Goal: Information Seeking & Learning: Find specific page/section

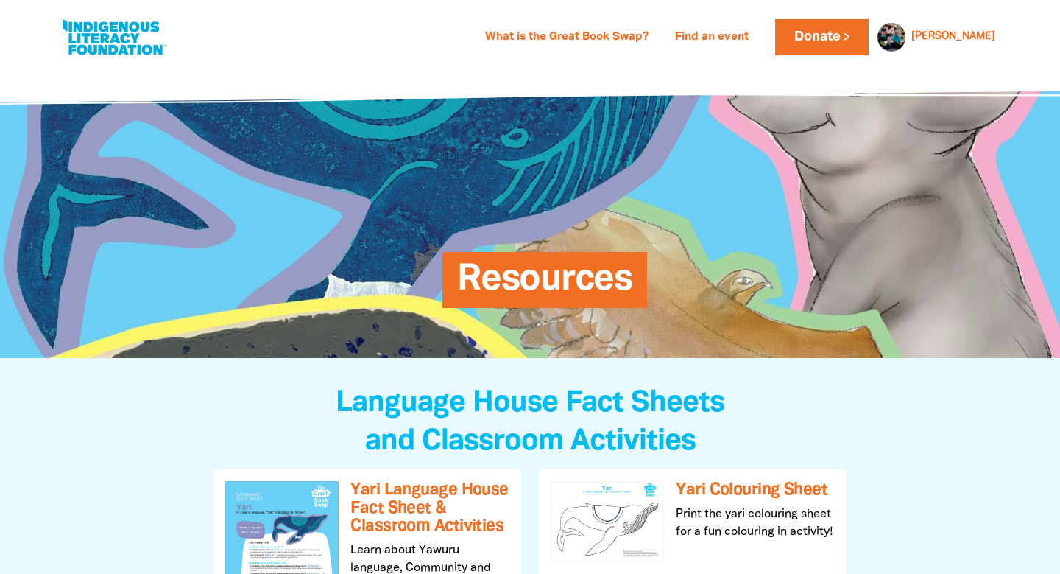
click at [116, 47] on link at bounding box center [114, 37] width 110 height 45
select select "primary-school"
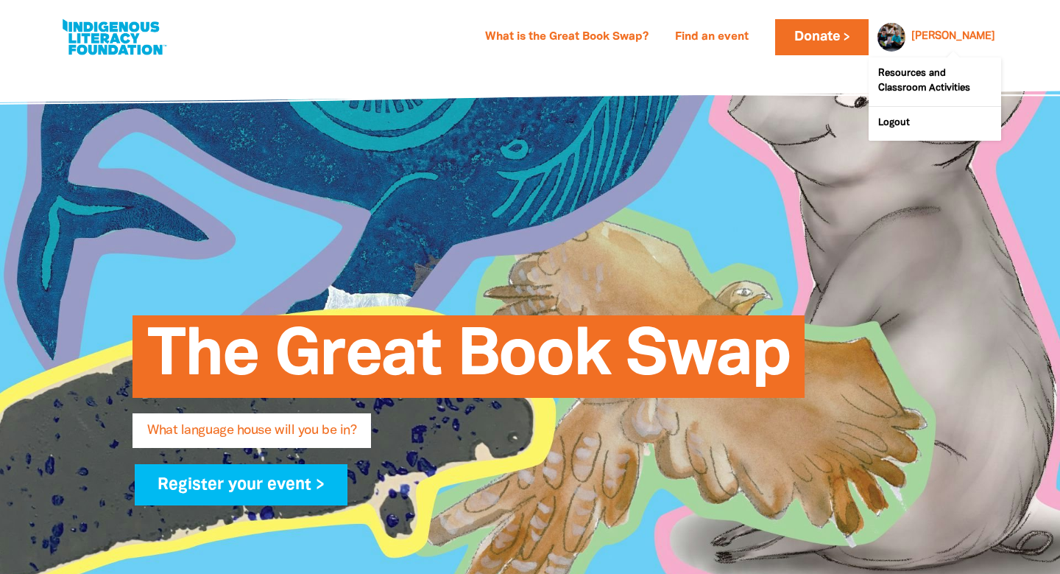
click at [906, 37] on div at bounding box center [887, 36] width 35 height 35
click at [992, 32] on link "[PERSON_NAME]" at bounding box center [954, 37] width 84 height 10
click at [931, 67] on link "Resources and Classroom Activities" at bounding box center [935, 81] width 133 height 49
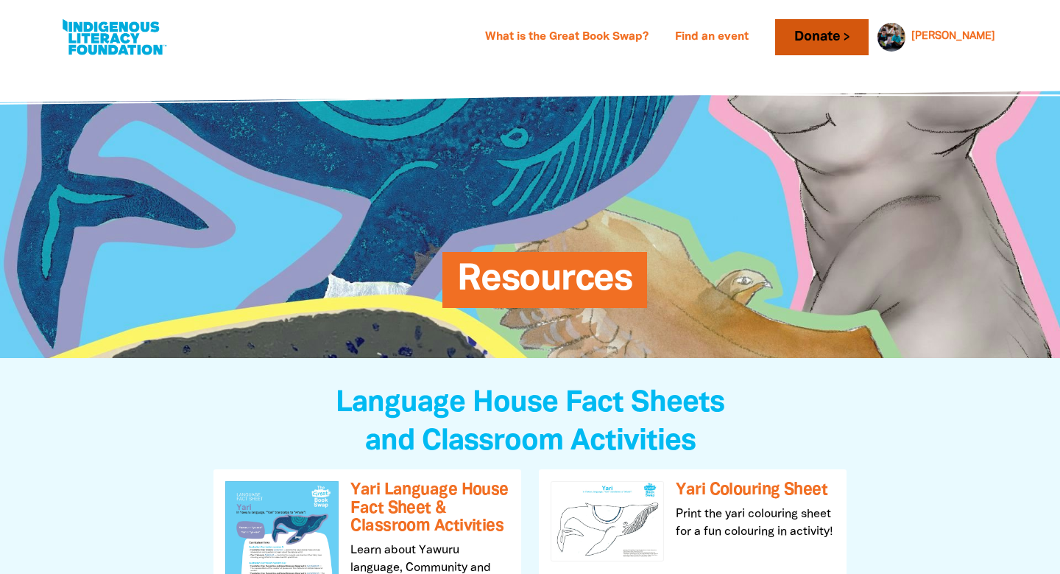
click at [868, 48] on link "Donate" at bounding box center [821, 37] width 93 height 36
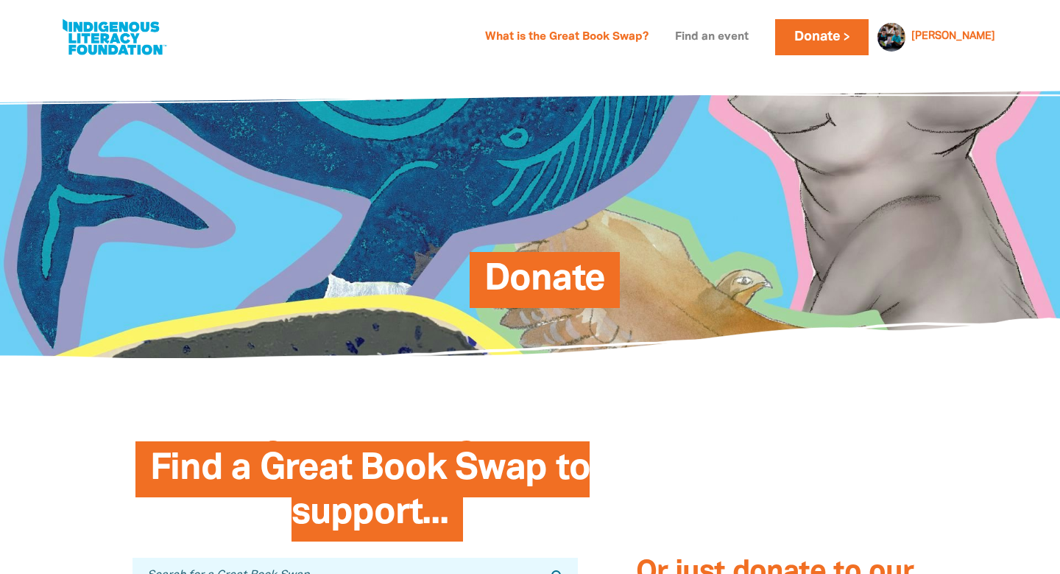
click at [748, 40] on link "Find an event" at bounding box center [711, 38] width 91 height 24
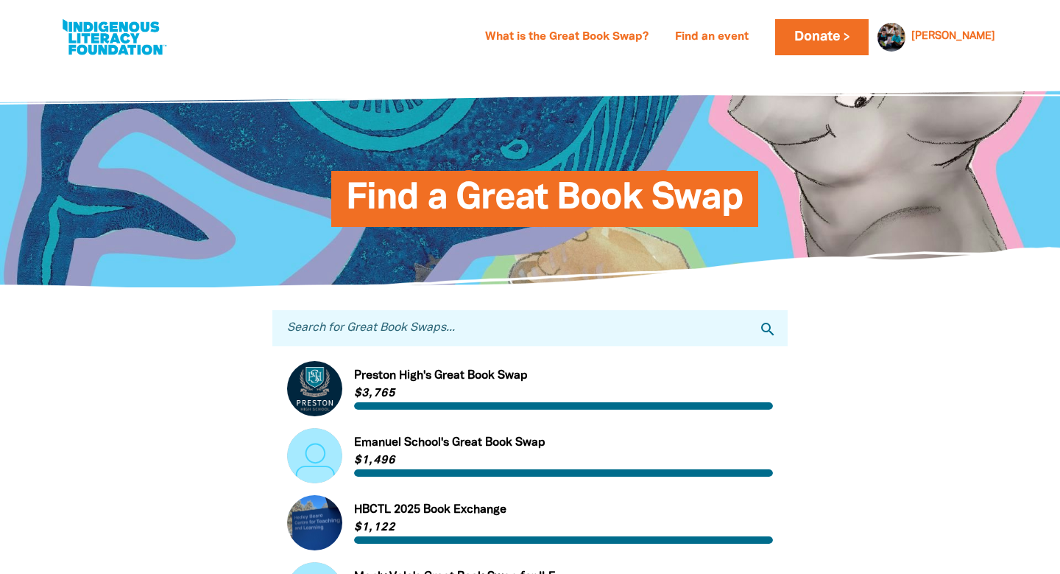
click at [370, 325] on input "Search for Great Book Swaps..." at bounding box center [529, 328] width 515 height 36
type input "st [PERSON_NAME]"
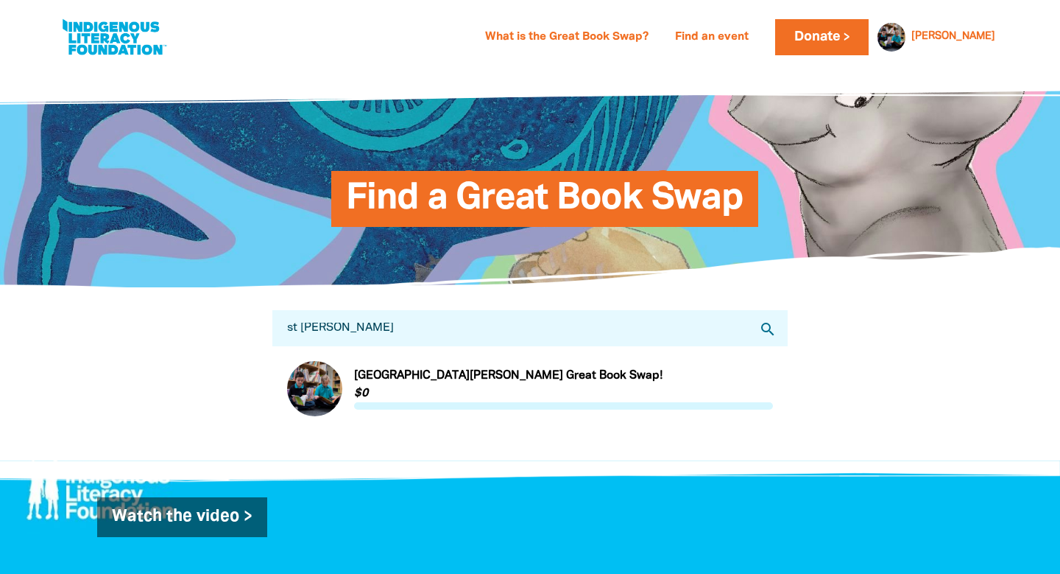
click at [395, 372] on link "Link to [GEOGRAPHIC_DATA][PERSON_NAME] Great Book Swap!" at bounding box center [530, 388] width 486 height 55
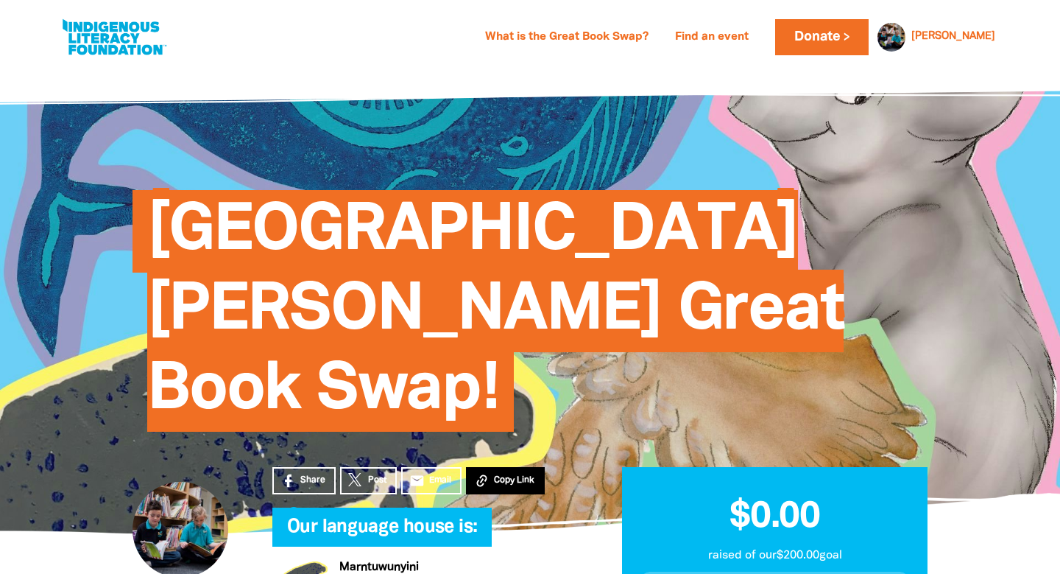
click at [514, 478] on span "Copy Link" at bounding box center [514, 479] width 41 height 13
click at [311, 482] on span "Share" at bounding box center [312, 479] width 25 height 13
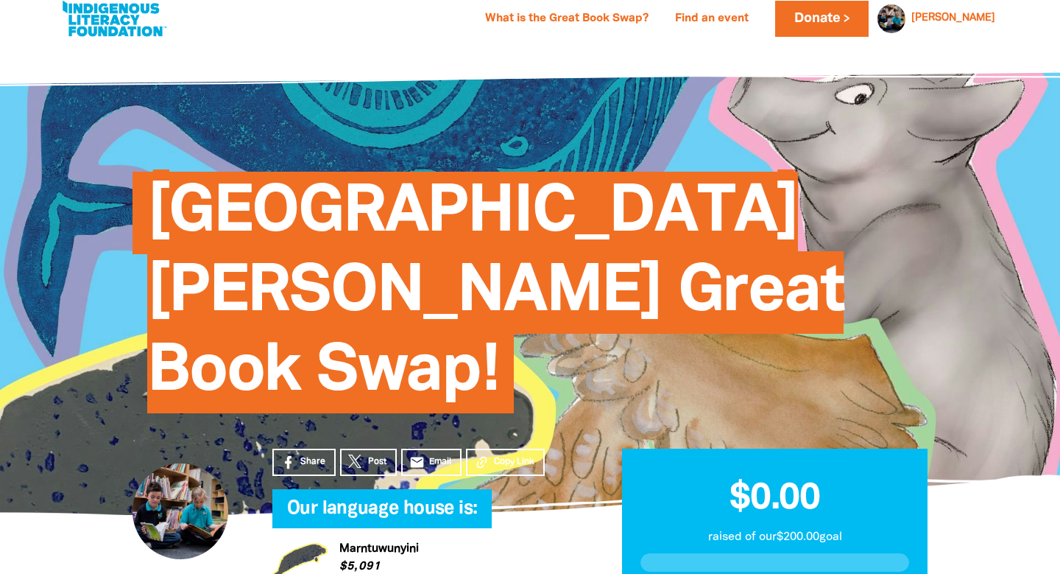
scroll to position [27, 0]
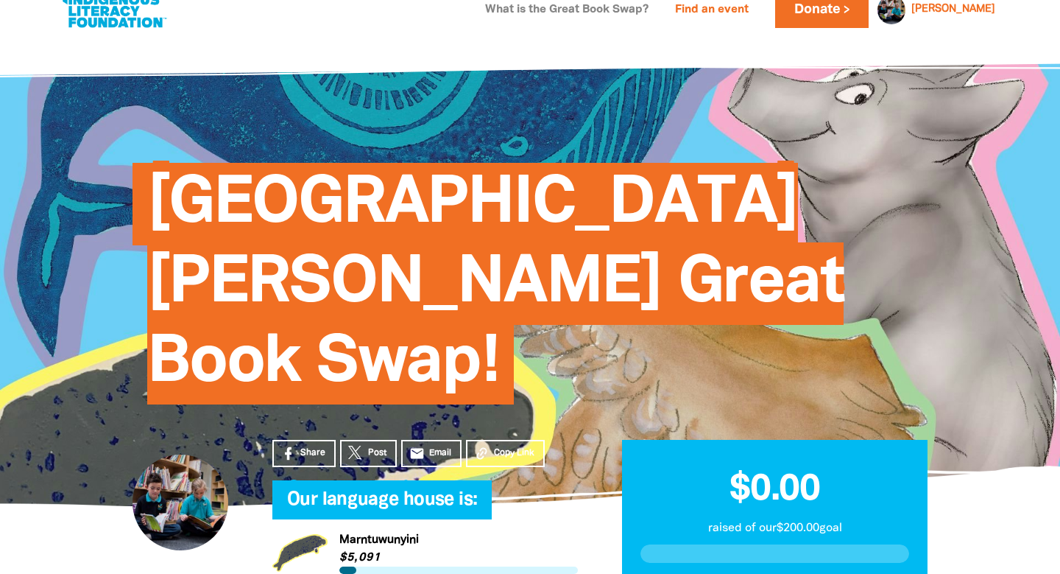
click at [636, 3] on link "What is the Great Book Swap?" at bounding box center [566, 11] width 181 height 24
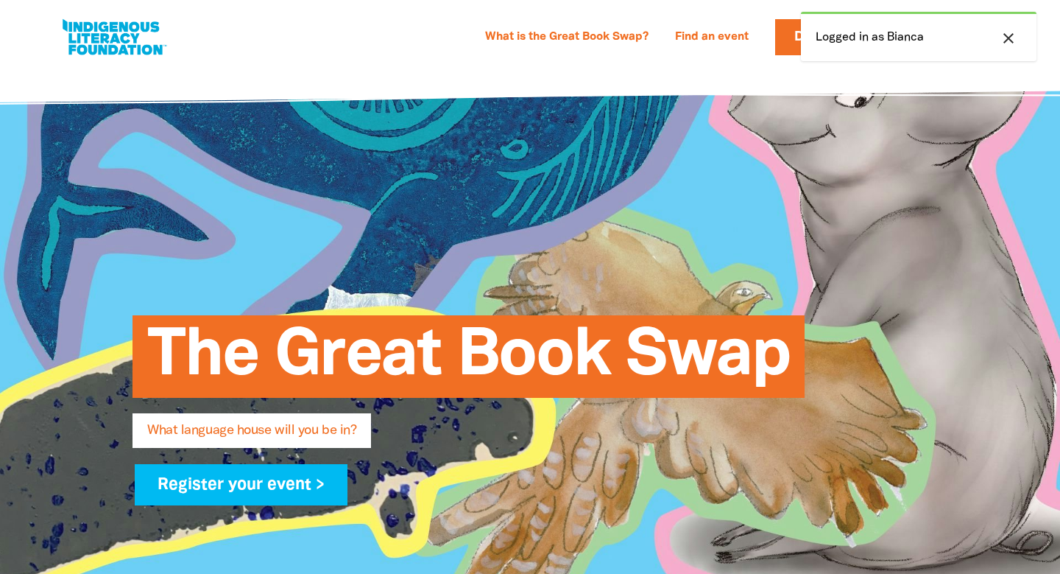
select select "primary-school"
